Goal: Communication & Community: Answer question/provide support

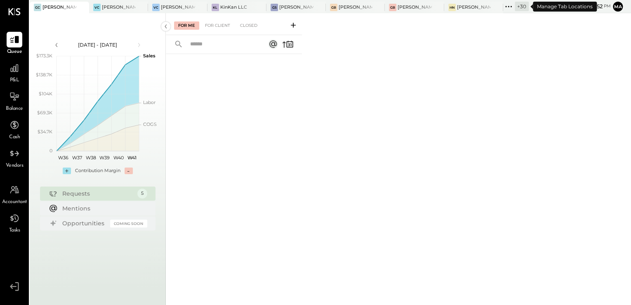
click at [519, 7] on div "+ 30" at bounding box center [522, 6] width 14 height 9
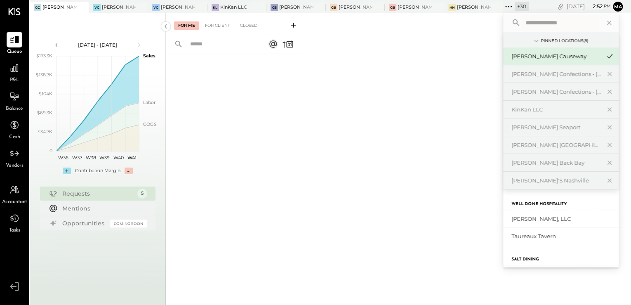
click at [536, 24] on input "text" at bounding box center [560, 22] width 77 height 15
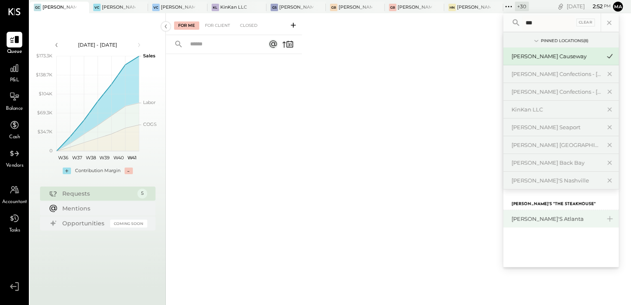
type input "***"
click at [548, 220] on div "[PERSON_NAME]'s Atlanta" at bounding box center [556, 219] width 89 height 8
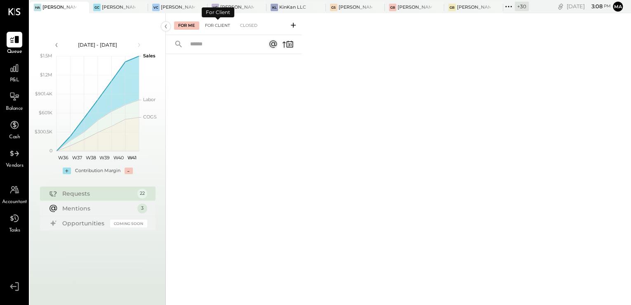
click at [216, 25] on div "For Client" at bounding box center [217, 25] width 33 height 8
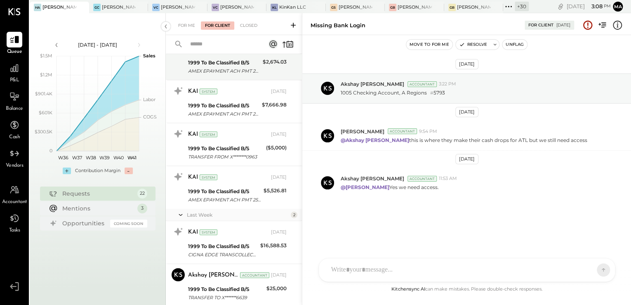
scroll to position [880, 0]
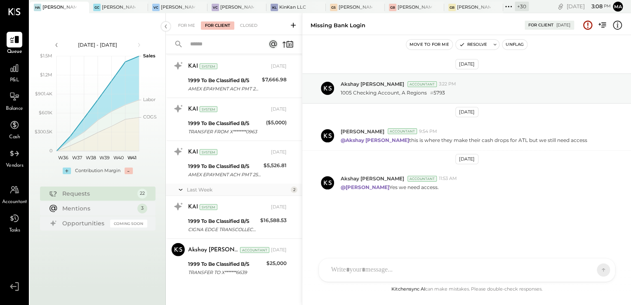
click at [292, 26] on icon at bounding box center [293, 25] width 8 height 8
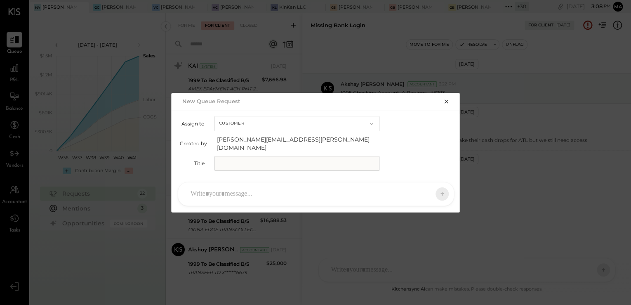
click at [255, 157] on input "text" at bounding box center [297, 163] width 165 height 15
type input "**********"
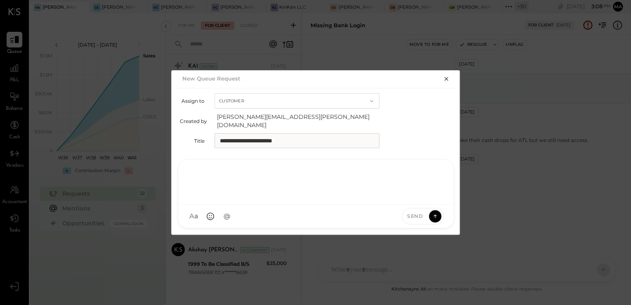
click at [241, 193] on div at bounding box center [316, 181] width 259 height 33
click at [424, 213] on div "Send" at bounding box center [415, 216] width 26 height 7
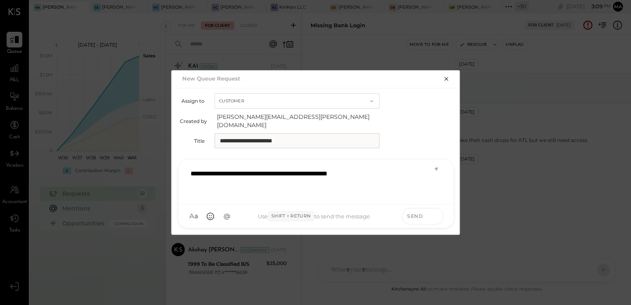
click at [435, 215] on icon at bounding box center [435, 216] width 0 height 3
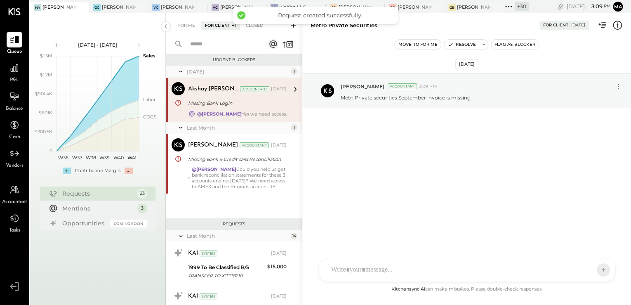
scroll to position [926, 0]
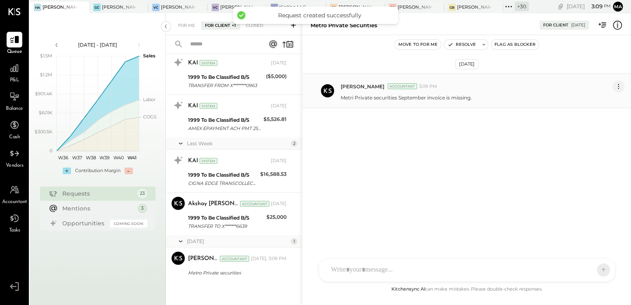
click at [614, 87] on icon at bounding box center [618, 86] width 9 height 9
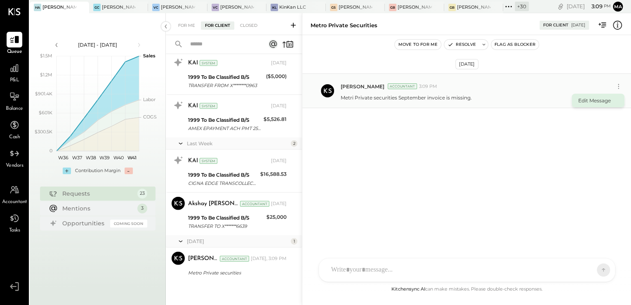
click at [600, 97] on button "Edit Message" at bounding box center [598, 101] width 53 height 14
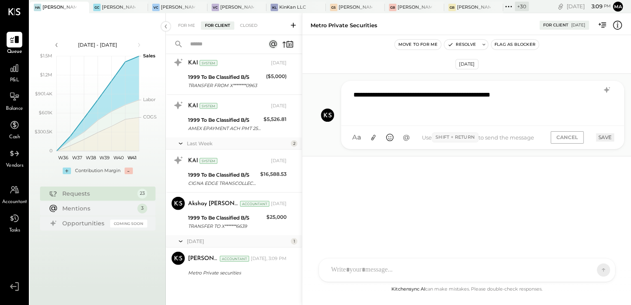
click at [370, 94] on div "**********" at bounding box center [483, 102] width 267 height 33
click at [599, 135] on button "SAVE" at bounding box center [605, 137] width 18 height 8
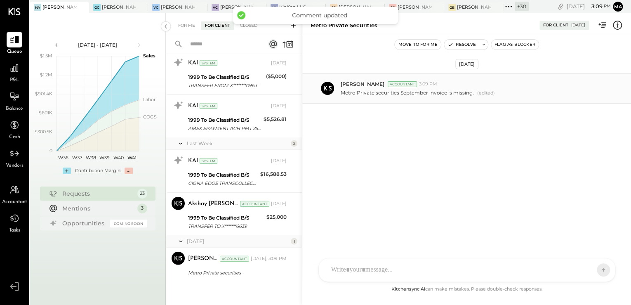
scroll to position [0, 0]
